Goal: Information Seeking & Learning: Learn about a topic

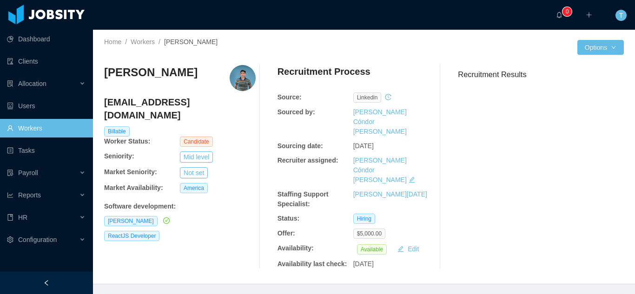
click at [26, 128] on link "Workers" at bounding box center [46, 128] width 79 height 19
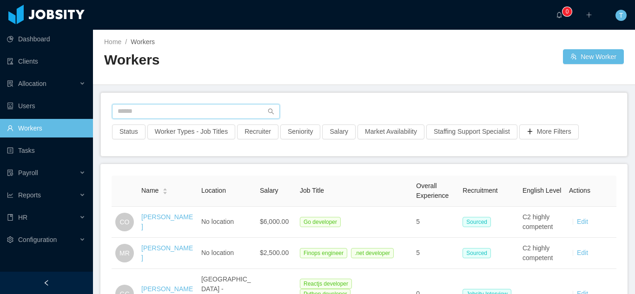
click at [170, 114] on input "text" at bounding box center [196, 111] width 168 height 15
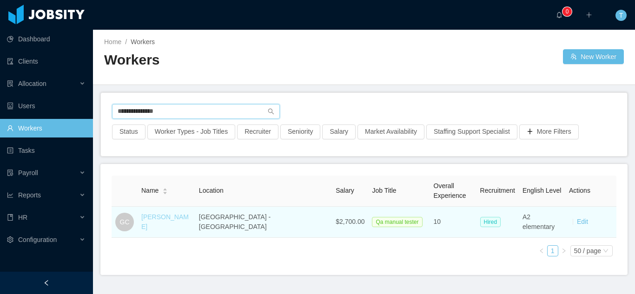
type input "**********"
click at [187, 223] on link "[PERSON_NAME]" at bounding box center [164, 221] width 47 height 17
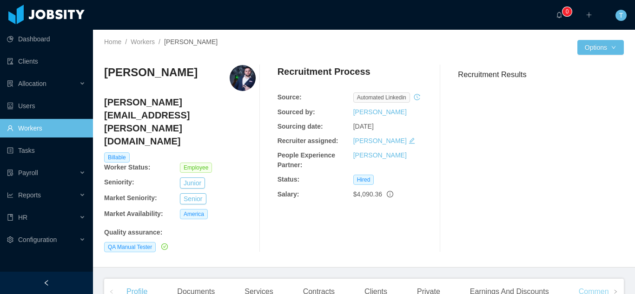
click at [594, 279] on div "Comments" at bounding box center [596, 292] width 51 height 26
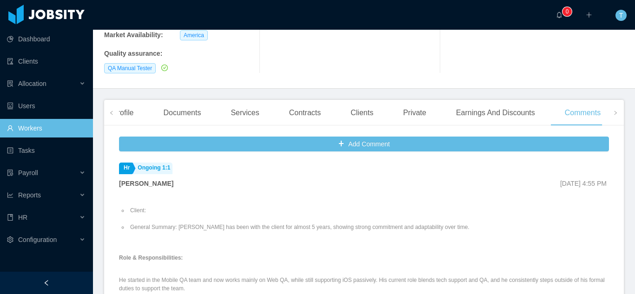
scroll to position [134, 0]
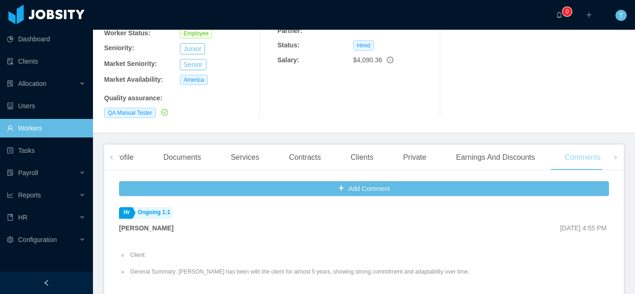
click at [583, 144] on div "Comments" at bounding box center [582, 157] width 51 height 26
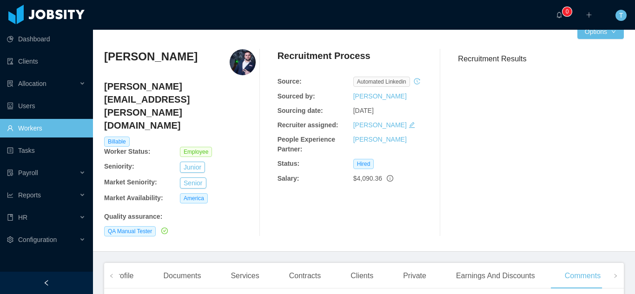
scroll to position [0, 0]
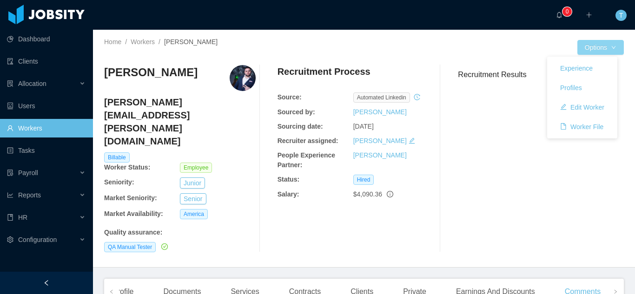
click at [603, 45] on button "Options" at bounding box center [600, 47] width 46 height 15
click at [565, 68] on button "Experience" at bounding box center [575, 68] width 47 height 15
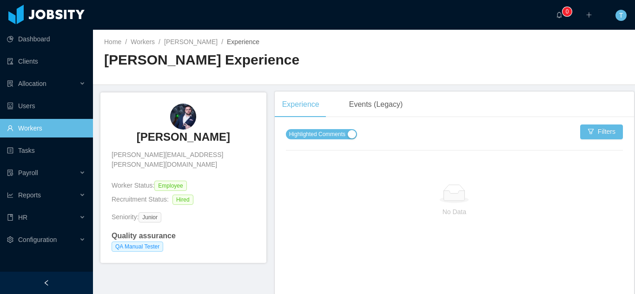
click at [334, 137] on span "Highlighted Comments" at bounding box center [317, 134] width 56 height 9
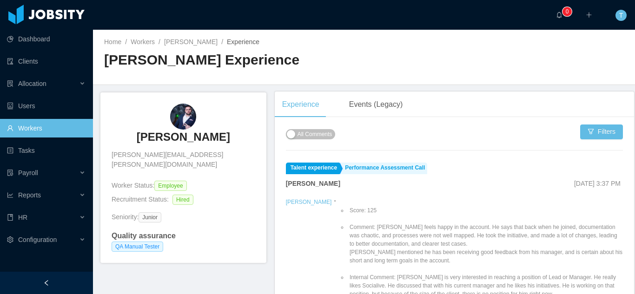
click at [29, 126] on link "Workers" at bounding box center [46, 128] width 79 height 19
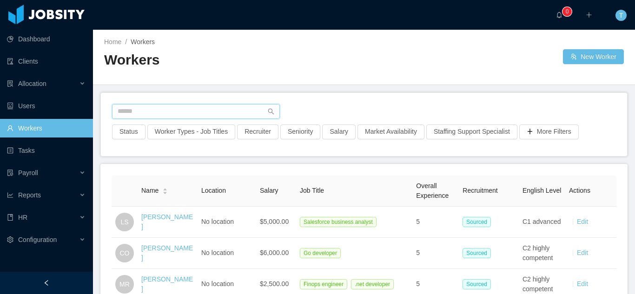
click at [155, 113] on input "text" at bounding box center [196, 111] width 168 height 15
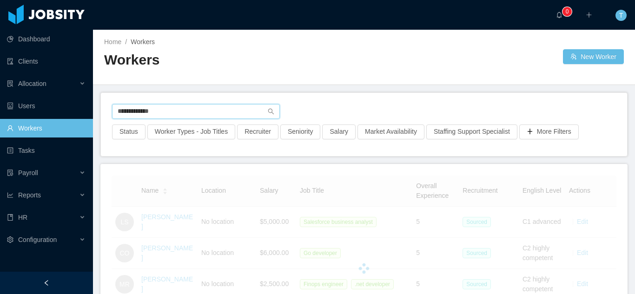
type input "**********"
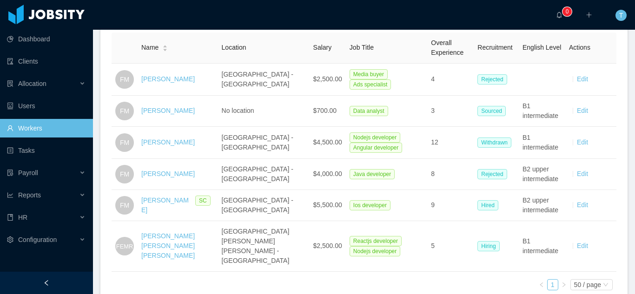
scroll to position [144, 0]
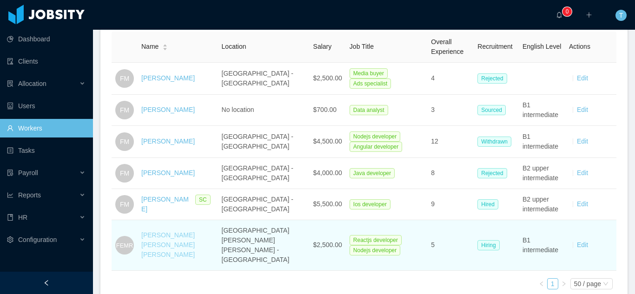
click at [164, 231] on link "[PERSON_NAME] [PERSON_NAME] [PERSON_NAME]" at bounding box center [167, 244] width 53 height 27
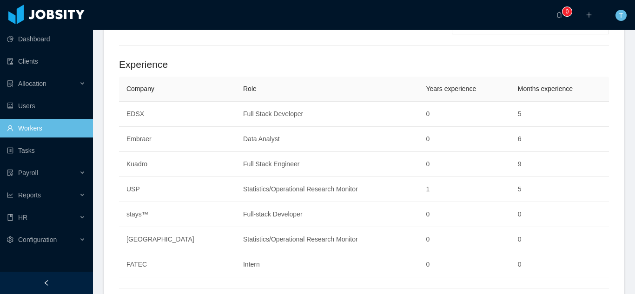
scroll to position [739, 0]
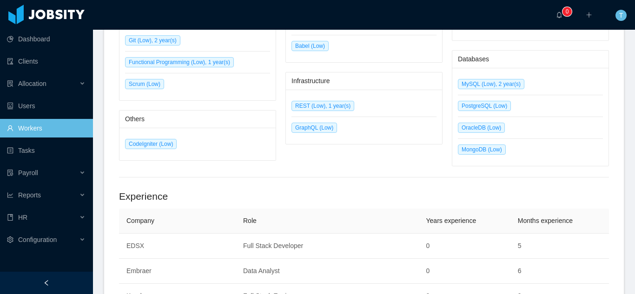
drag, startPoint x: 627, startPoint y: 223, endPoint x: 625, endPoint y: 310, distance: 86.4
click at [625, 294] on html "Dashboard Clients Allocation Users Workers Tasks Payroll Reports HR Configurati…" at bounding box center [317, 147] width 635 height 294
click at [42, 87] on span "Allocation" at bounding box center [32, 83] width 28 height 7
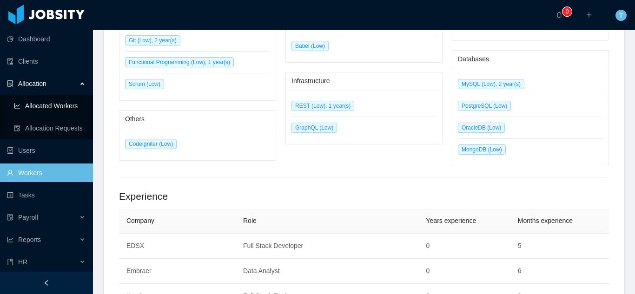
click at [59, 105] on link "Allocated Workers" at bounding box center [50, 106] width 72 height 19
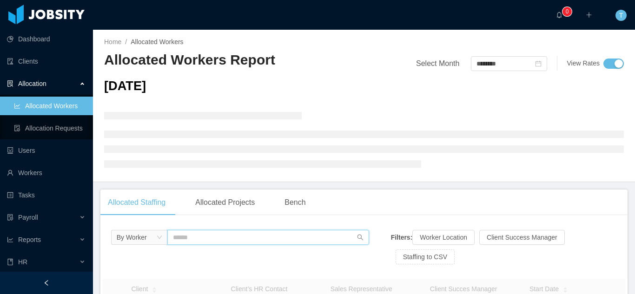
click at [178, 237] on input "text" at bounding box center [268, 237] width 202 height 15
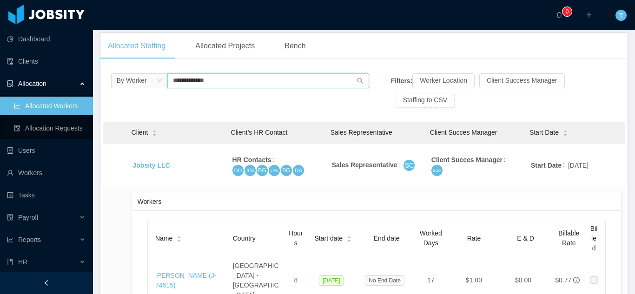
scroll to position [159, 0]
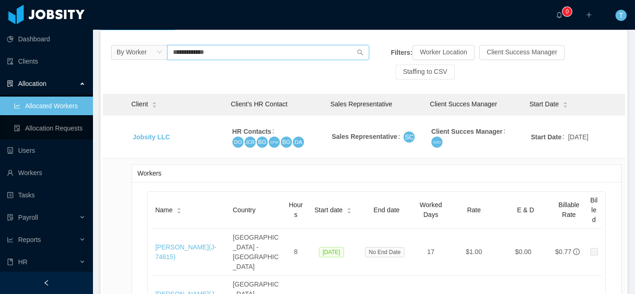
click at [293, 48] on input "**********" at bounding box center [268, 52] width 202 height 15
click at [357, 52] on icon "icon: search" at bounding box center [360, 52] width 7 height 7
drag, startPoint x: 282, startPoint y: 55, endPoint x: 133, endPoint y: 58, distance: 148.2
click at [133, 58] on span "**********" at bounding box center [240, 52] width 258 height 15
type input "**********"
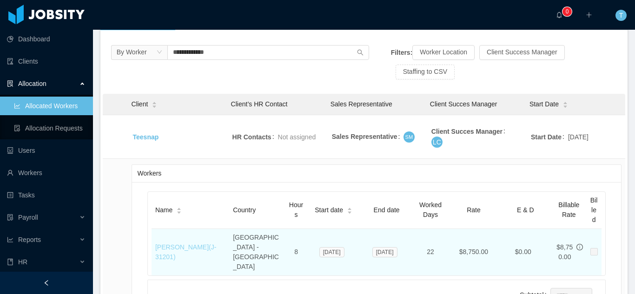
click at [183, 243] on link "[PERSON_NAME] (J- 31201 )" at bounding box center [185, 251] width 61 height 17
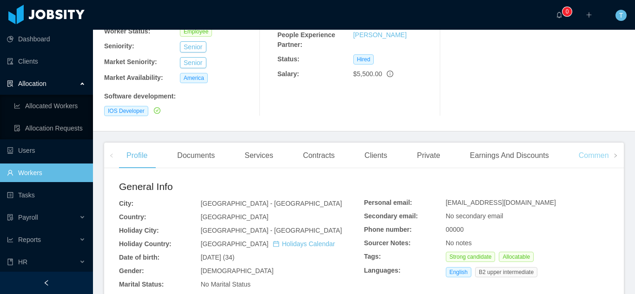
click at [590, 143] on div "Comments" at bounding box center [596, 156] width 51 height 26
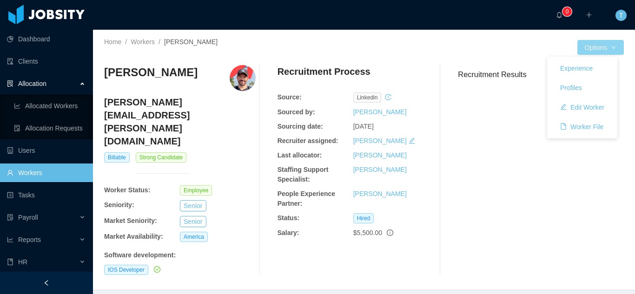
click at [609, 46] on button "Options" at bounding box center [600, 47] width 46 height 15
click at [587, 71] on button "Experience" at bounding box center [575, 68] width 47 height 15
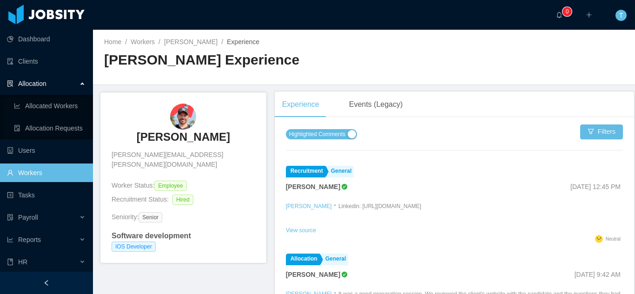
click at [321, 137] on span "Highlighted Comments" at bounding box center [317, 134] width 56 height 9
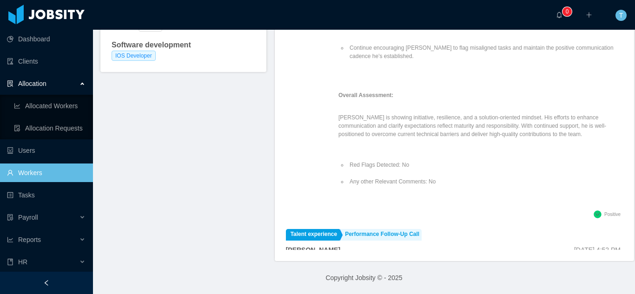
scroll to position [520, 0]
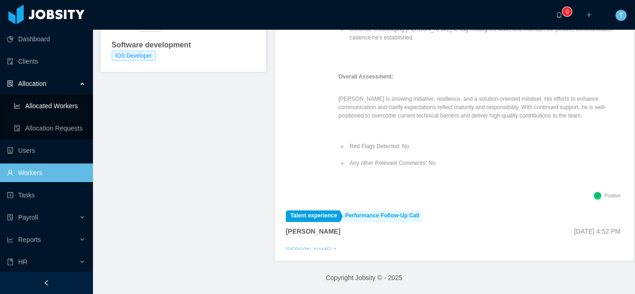
click at [49, 106] on link "Allocated Workers" at bounding box center [50, 106] width 72 height 19
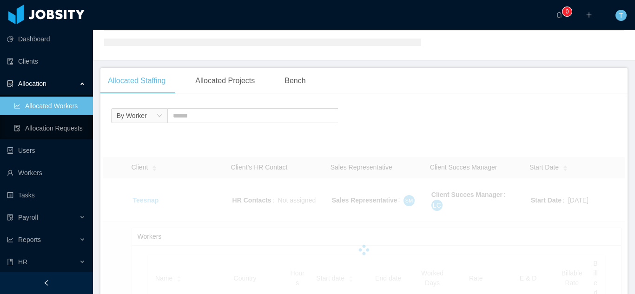
scroll to position [55, 0]
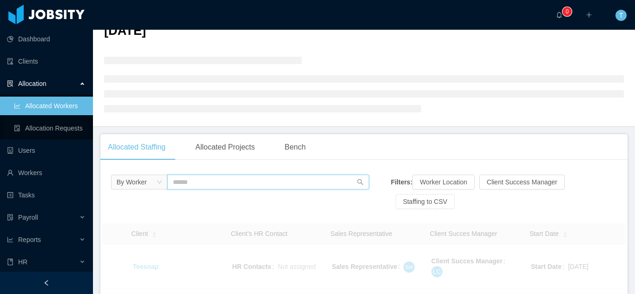
click at [205, 186] on input "text" at bounding box center [268, 182] width 202 height 15
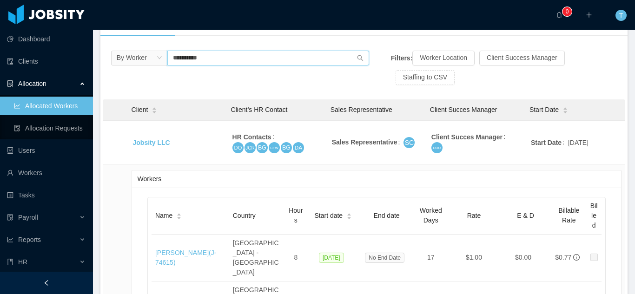
scroll to position [174, 0]
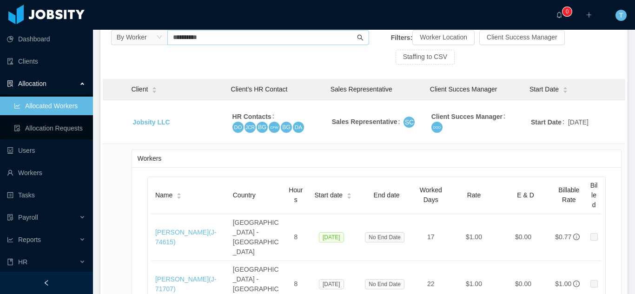
click at [357, 40] on icon "icon: search" at bounding box center [360, 37] width 7 height 7
click at [243, 42] on input "**********" at bounding box center [268, 37] width 202 height 15
type input "**********"
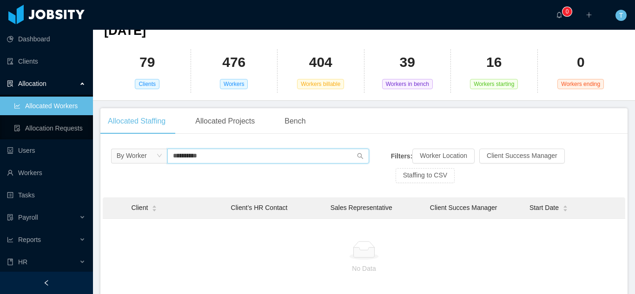
scroll to position [65, 0]
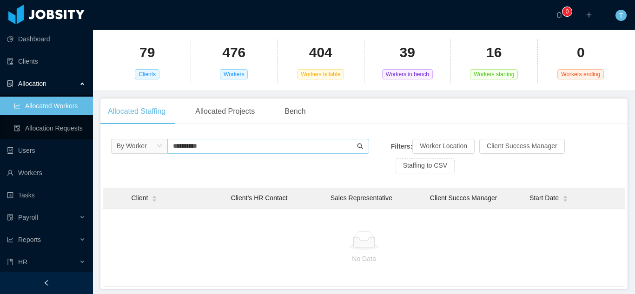
click at [357, 148] on icon "icon: search" at bounding box center [360, 146] width 7 height 7
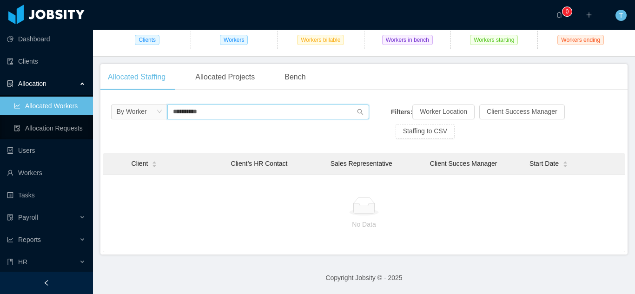
drag, startPoint x: 210, startPoint y: 115, endPoint x: 151, endPoint y: 107, distance: 59.9
click at [151, 107] on span "**********" at bounding box center [240, 112] width 258 height 15
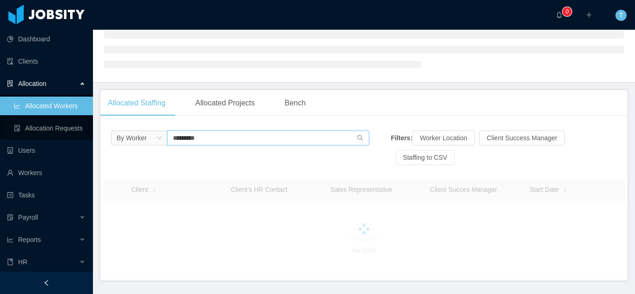
type input "**********"
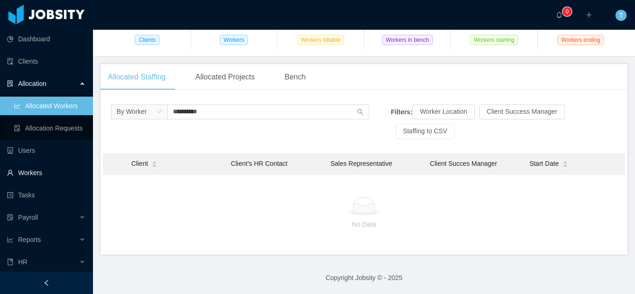
click at [32, 175] on link "Workers" at bounding box center [46, 173] width 79 height 19
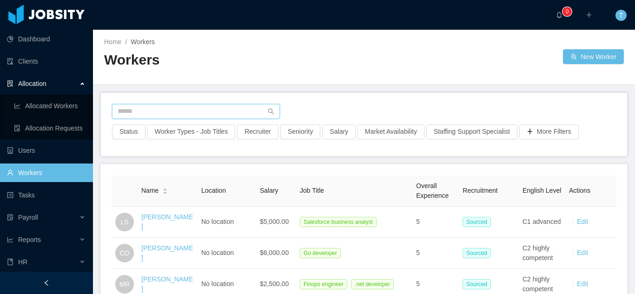
click at [212, 105] on input "text" at bounding box center [196, 111] width 168 height 15
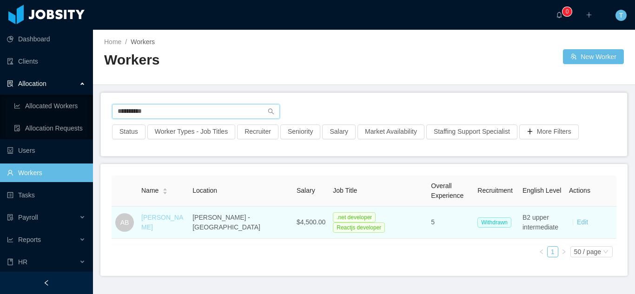
type input "**********"
click at [162, 223] on link "[PERSON_NAME]" at bounding box center [162, 222] width 42 height 17
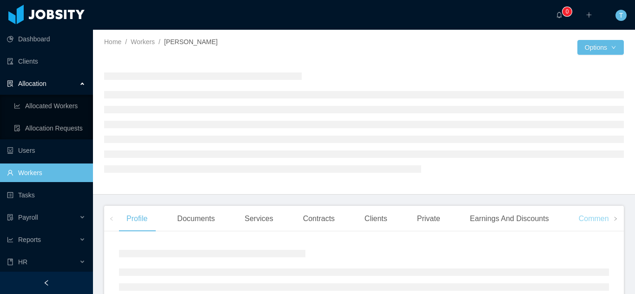
click at [590, 221] on div "Comments" at bounding box center [596, 219] width 51 height 26
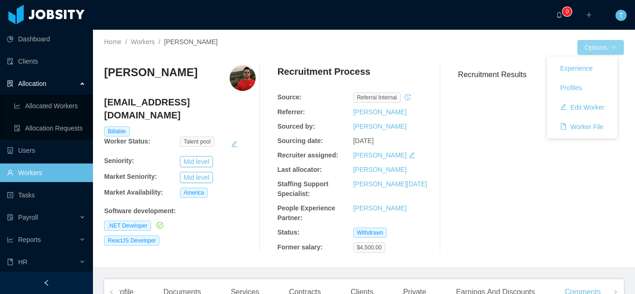
click at [602, 49] on button "Options" at bounding box center [600, 47] width 46 height 15
click at [577, 72] on button "Experience" at bounding box center [575, 68] width 47 height 15
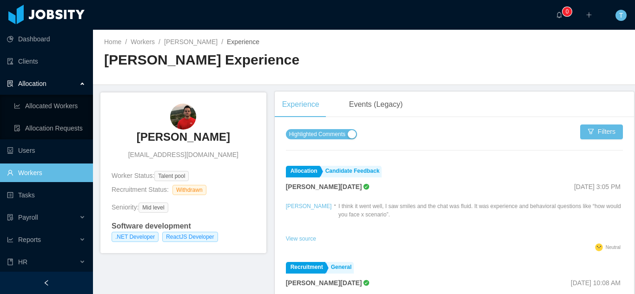
click at [332, 126] on div "Highlighted Comments Filters" at bounding box center [454, 143] width 337 height 38
click at [331, 136] on span "Highlighted Comments" at bounding box center [317, 134] width 56 height 9
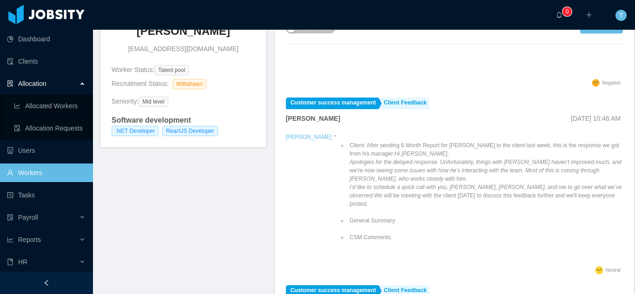
scroll to position [106, 0]
click at [607, 285] on div "Customer success management Client Feedback [PERSON_NAME] [DATE] 3:14 PM" at bounding box center [454, 298] width 337 height 26
drag, startPoint x: 607, startPoint y: 264, endPoint x: 608, endPoint y: 279, distance: 14.9
click at [608, 285] on div "Customer success management Client Feedback [PERSON_NAME] [DATE] 3:14 PM" at bounding box center [454, 298] width 337 height 26
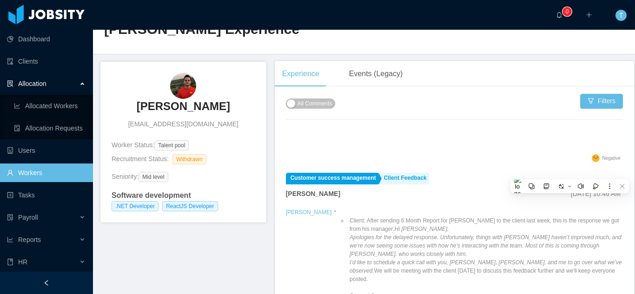
scroll to position [0, 0]
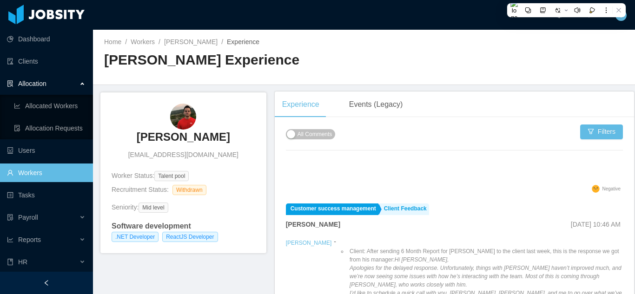
click at [297, 134] on span "All Comments" at bounding box center [314, 134] width 35 height 9
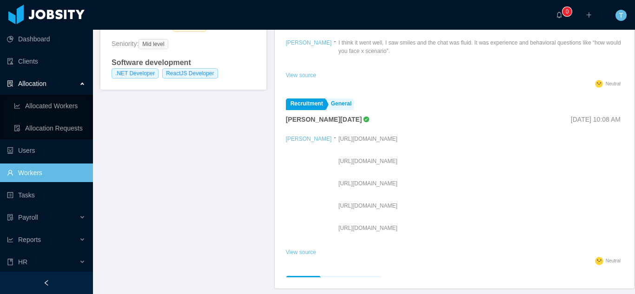
scroll to position [191, 0]
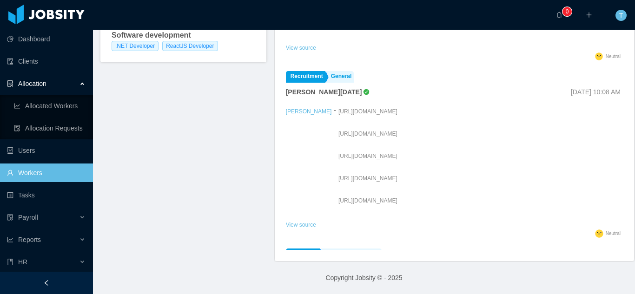
click at [326, 249] on link "Candidate Feedback" at bounding box center [351, 255] width 61 height 12
click at [286, 227] on link "View source" at bounding box center [301, 225] width 30 height 7
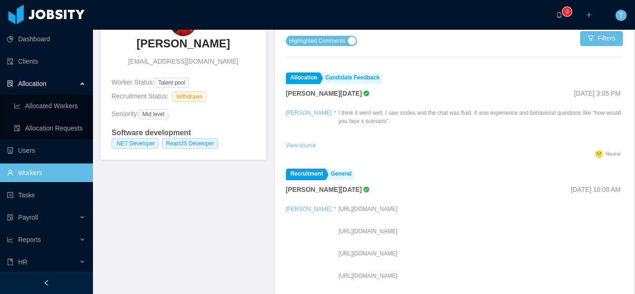
scroll to position [81, 0]
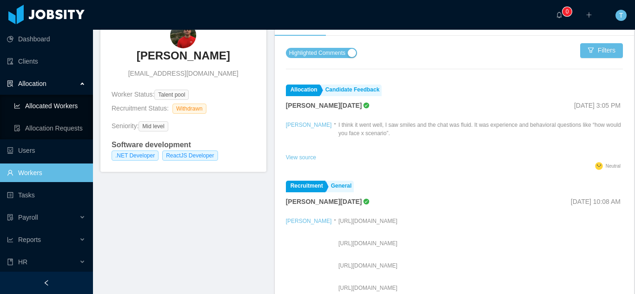
click at [55, 102] on link "Allocated Workers" at bounding box center [50, 106] width 72 height 19
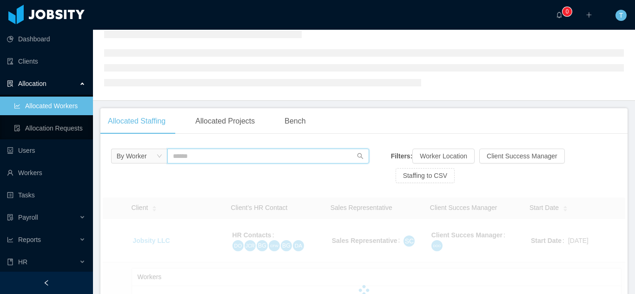
click at [205, 159] on input "text" at bounding box center [268, 156] width 202 height 15
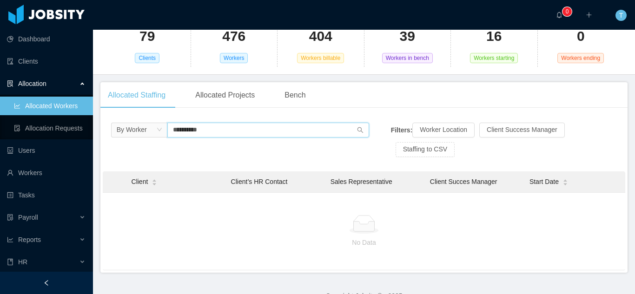
click at [254, 136] on input "**********" at bounding box center [268, 130] width 202 height 15
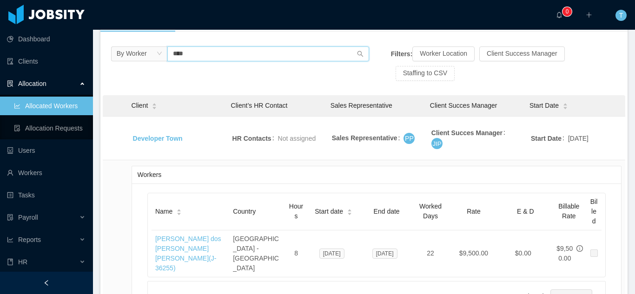
scroll to position [184, 0]
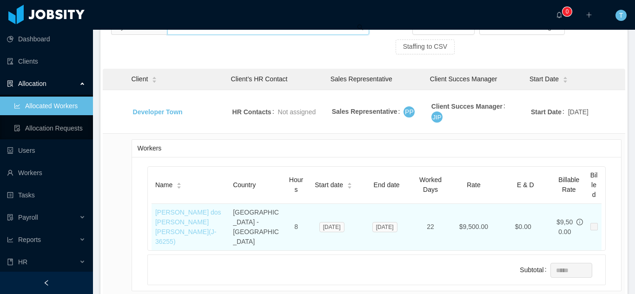
type input "****"
click at [185, 209] on link "[PERSON_NAME] dos [PERSON_NAME] [PERSON_NAME] (J- 36255 )" at bounding box center [188, 227] width 66 height 37
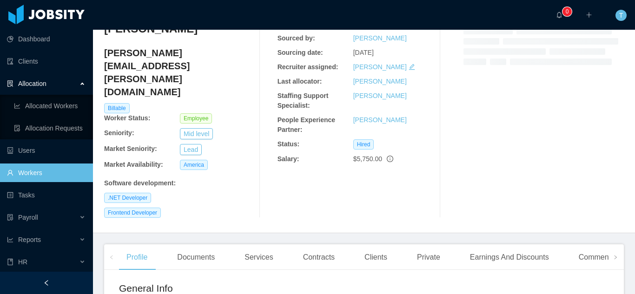
scroll to position [47, 0]
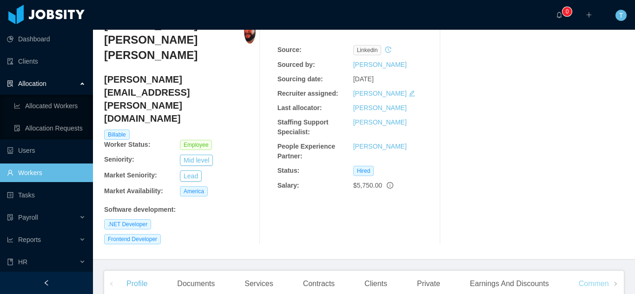
click at [583, 271] on div "Comments" at bounding box center [596, 284] width 51 height 26
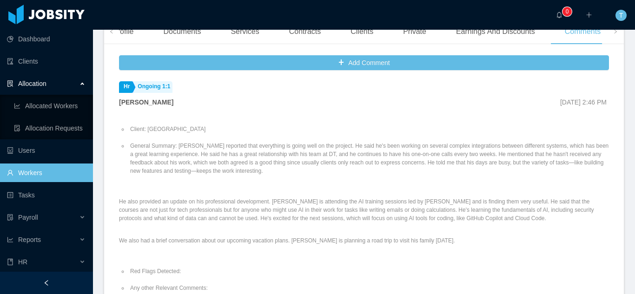
scroll to position [296, 0]
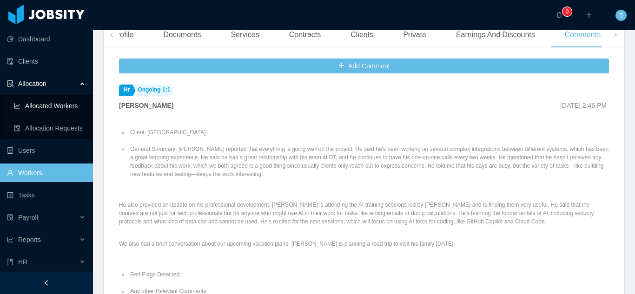
click at [50, 107] on link "Allocated Workers" at bounding box center [50, 106] width 72 height 19
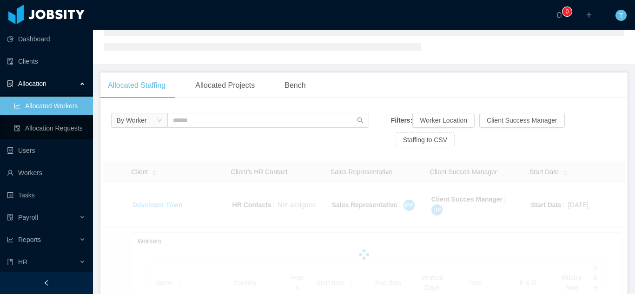
scroll to position [11, 0]
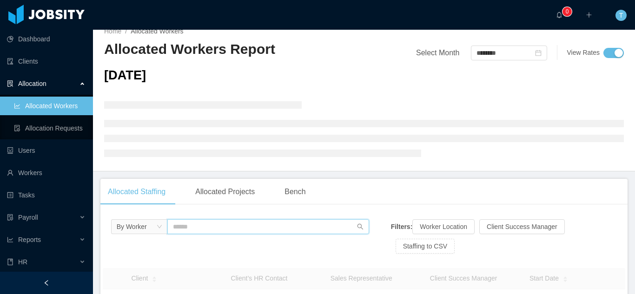
click at [190, 231] on input "text" at bounding box center [268, 226] width 202 height 15
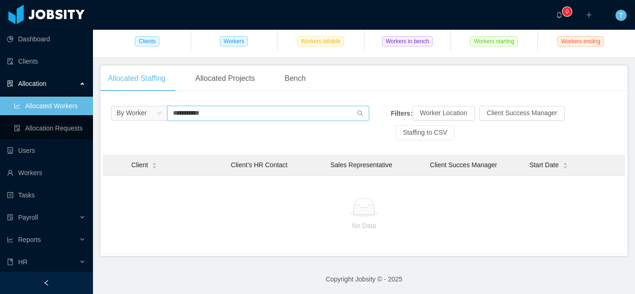
scroll to position [99, 0]
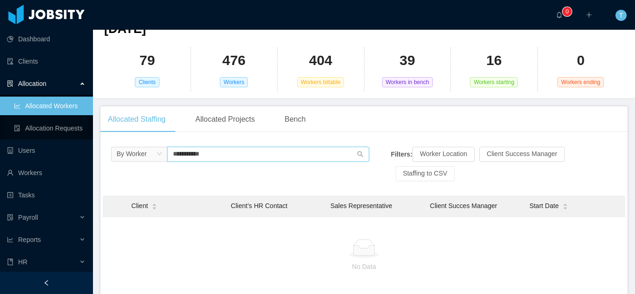
scroll to position [59, 0]
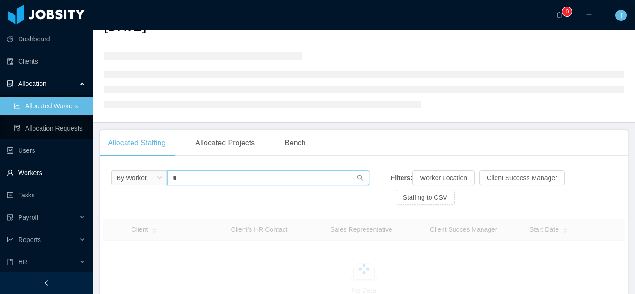
type input "*"
drag, startPoint x: 37, startPoint y: 171, endPoint x: 56, endPoint y: 173, distance: 19.2
click at [37, 171] on link "Workers" at bounding box center [46, 173] width 79 height 19
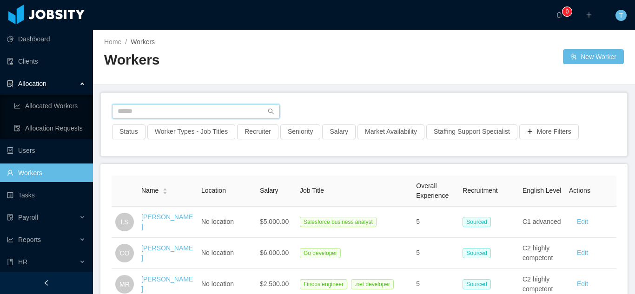
click at [244, 109] on input "text" at bounding box center [196, 111] width 168 height 15
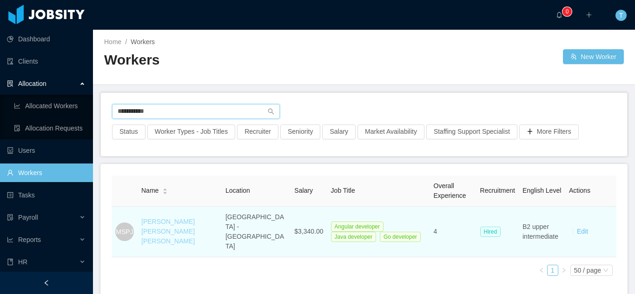
type input "**********"
click at [179, 221] on link "[PERSON_NAME] [PERSON_NAME] [PERSON_NAME]" at bounding box center [167, 231] width 53 height 27
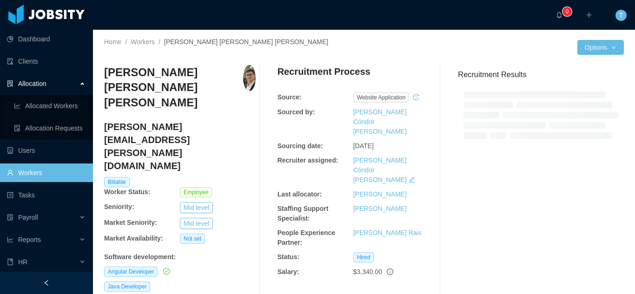
click at [588, 221] on div "Recruitment Results" at bounding box center [536, 186] width 173 height 242
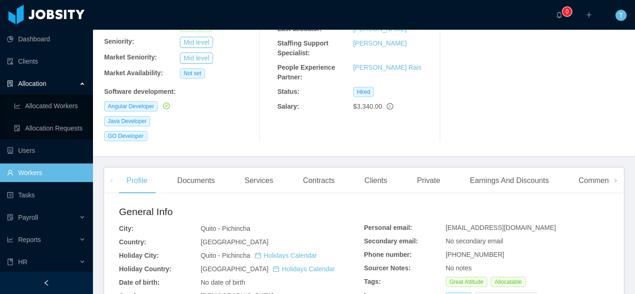
scroll to position [167, 0]
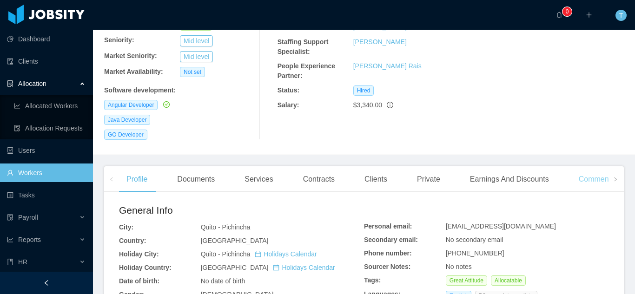
click at [593, 166] on div "Comments" at bounding box center [596, 179] width 51 height 26
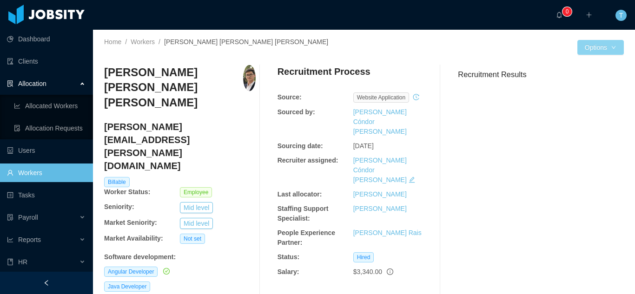
click at [606, 47] on button "Options" at bounding box center [600, 47] width 46 height 15
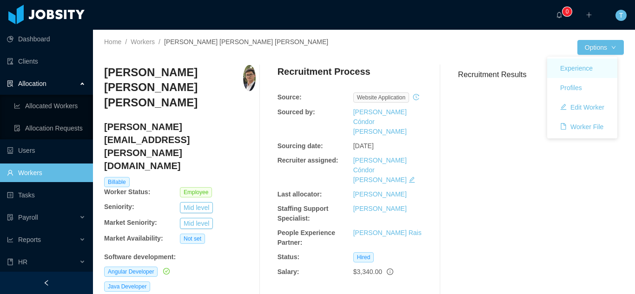
click at [580, 60] on link "Experience" at bounding box center [582, 69] width 70 height 20
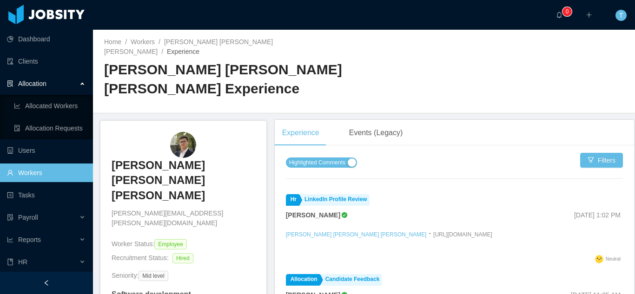
click at [322, 158] on span "Highlighted Comments" at bounding box center [317, 162] width 56 height 9
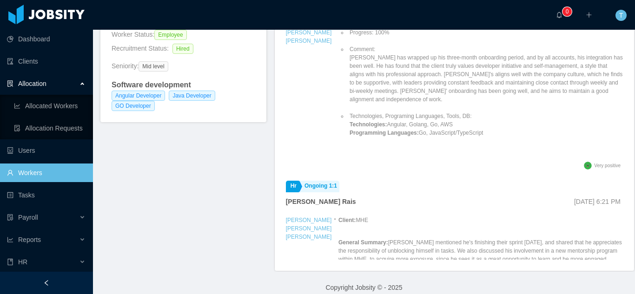
scroll to position [210, 0]
drag, startPoint x: 634, startPoint y: 168, endPoint x: 626, endPoint y: 81, distance: 87.7
click at [626, 81] on html "Dashboard Clients Allocation Allocated Workers Allocation Requests Users Worker…" at bounding box center [317, 147] width 635 height 294
click at [53, 107] on link "Allocated Workers" at bounding box center [50, 106] width 72 height 19
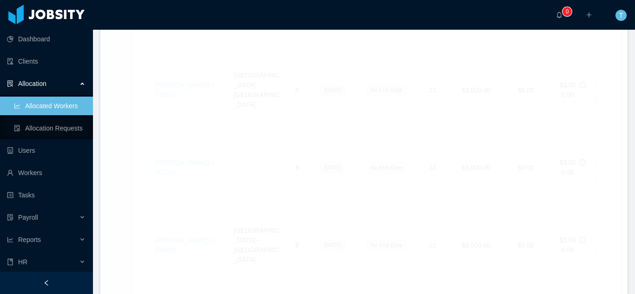
scroll to position [4932, 0]
drag, startPoint x: 626, startPoint y: 198, endPoint x: 624, endPoint y: 70, distance: 128.7
click at [624, 70] on section "··· 0 ··· ··· T ··· Home / Allocated Workers / Allocated Workers Report Select …" at bounding box center [364, 147] width 542 height 294
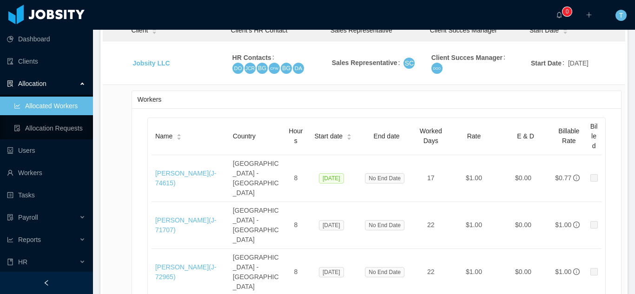
scroll to position [0, 0]
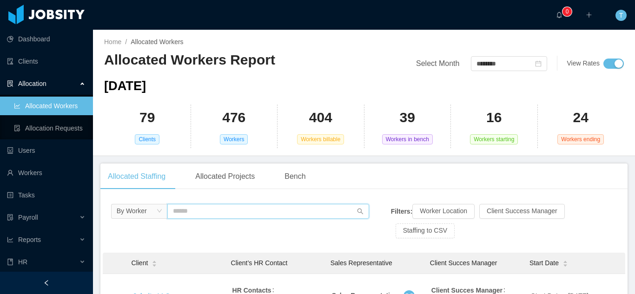
click at [250, 211] on input "text" at bounding box center [268, 211] width 202 height 15
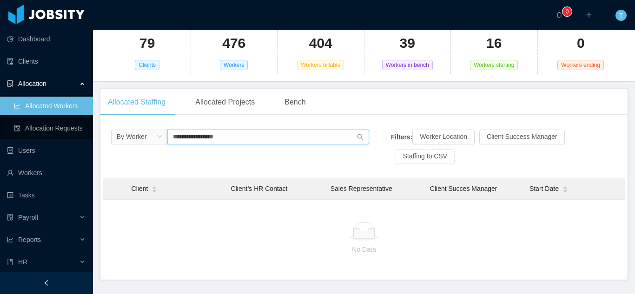
scroll to position [76, 0]
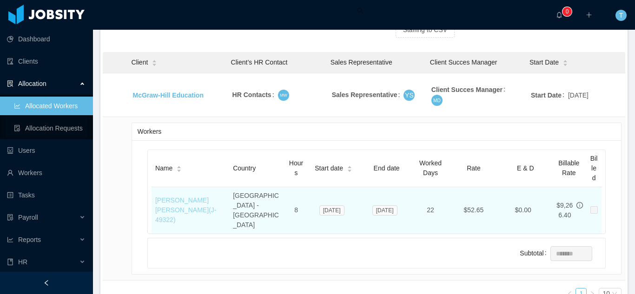
type input "**********"
click at [174, 197] on link "[PERSON_NAME] [PERSON_NAME] (J- 49322 )" at bounding box center [185, 210] width 61 height 27
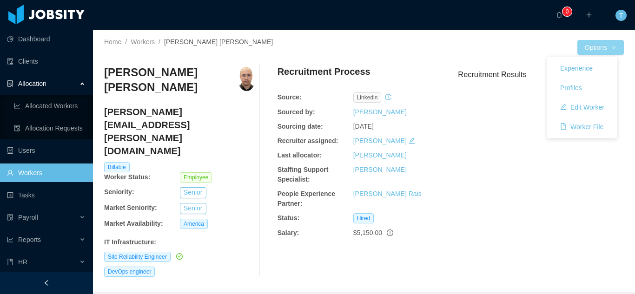
click at [609, 46] on button "Options" at bounding box center [600, 47] width 46 height 15
click at [577, 71] on button "Experience" at bounding box center [575, 68] width 47 height 15
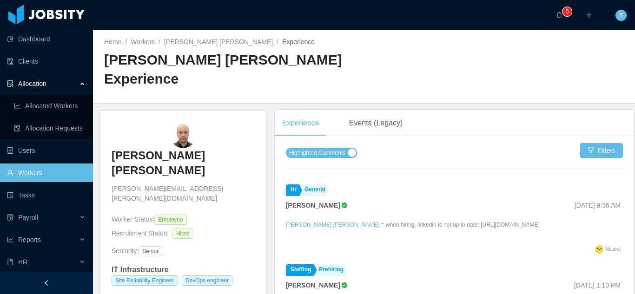
click at [326, 148] on span "Highlighted Comments" at bounding box center [317, 152] width 56 height 9
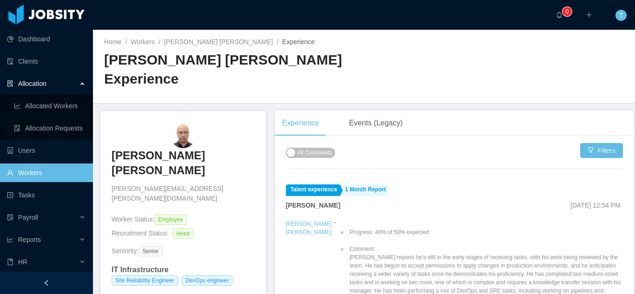
click at [312, 148] on span "All Comments" at bounding box center [314, 152] width 35 height 9
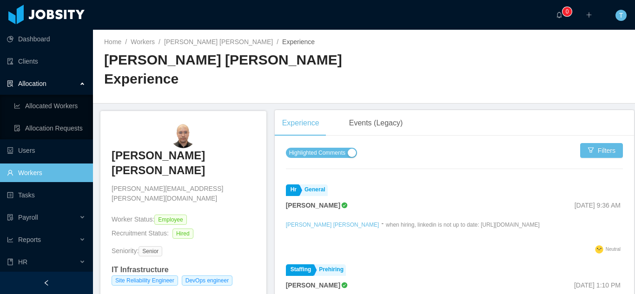
drag, startPoint x: 634, startPoint y: 84, endPoint x: 634, endPoint y: 101, distance: 17.2
click at [634, 101] on div at bounding box center [634, 147] width 0 height 294
click at [538, 50] on div "Home / Workers / [PERSON_NAME] [PERSON_NAME] / Experience / [PERSON_NAME] [PERS…" at bounding box center [364, 67] width 542 height 74
click at [367, 114] on div "Events (Legacy)" at bounding box center [375, 123] width 69 height 26
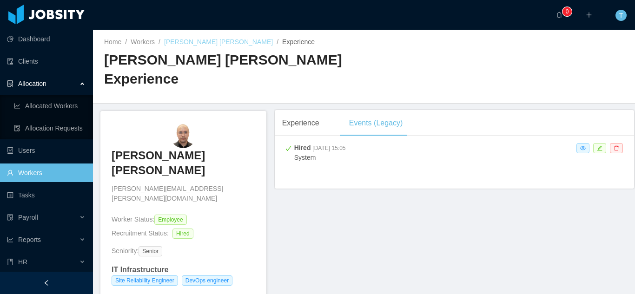
click at [184, 44] on link "[PERSON_NAME] [PERSON_NAME]" at bounding box center [218, 41] width 109 height 7
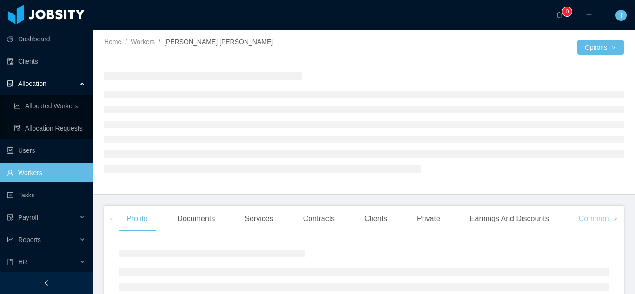
click at [583, 216] on div "Comments" at bounding box center [596, 219] width 51 height 26
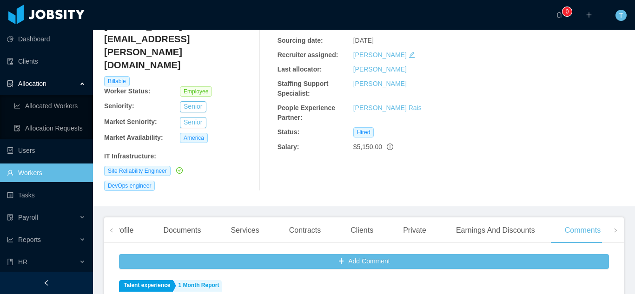
scroll to position [34, 0]
